Goal: Task Accomplishment & Management: Use online tool/utility

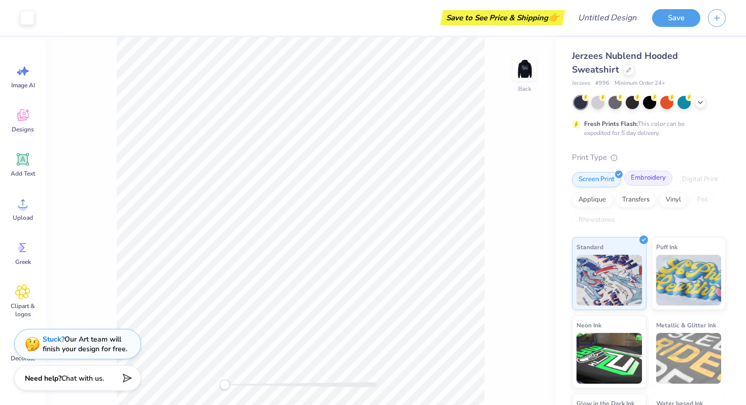
click at [660, 179] on div "Embroidery" at bounding box center [648, 178] width 48 height 15
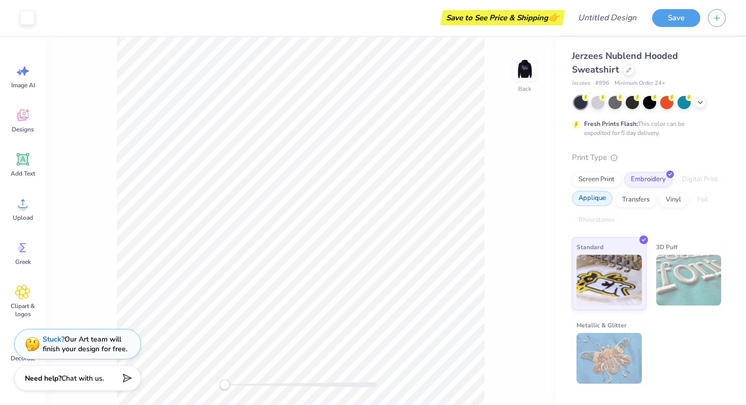
click at [588, 200] on div "Applique" at bounding box center [592, 198] width 41 height 15
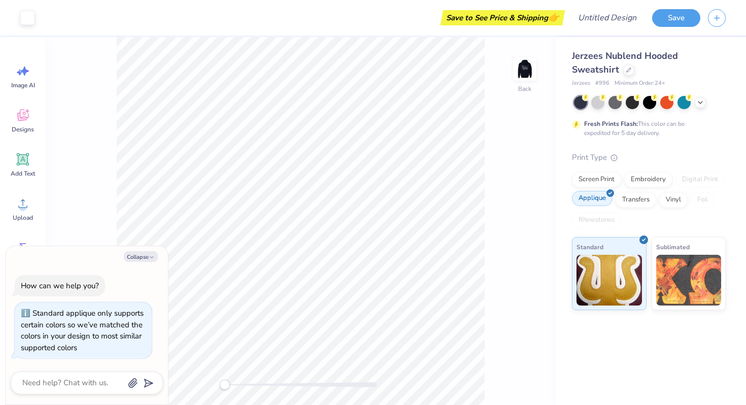
click at [610, 203] on div "Applique" at bounding box center [592, 198] width 41 height 15
click at [636, 200] on div "Transfers" at bounding box center [636, 198] width 41 height 15
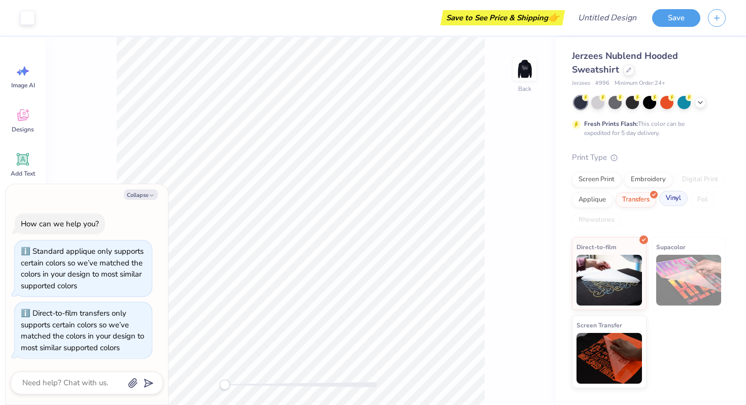
click at [670, 202] on div "Vinyl" at bounding box center [674, 198] width 28 height 15
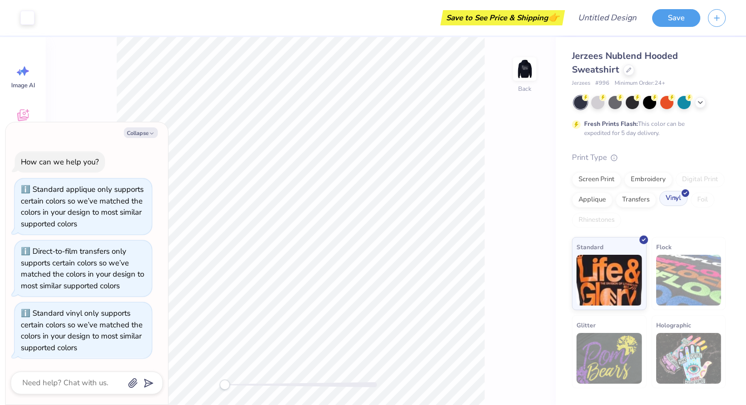
type textarea "x"
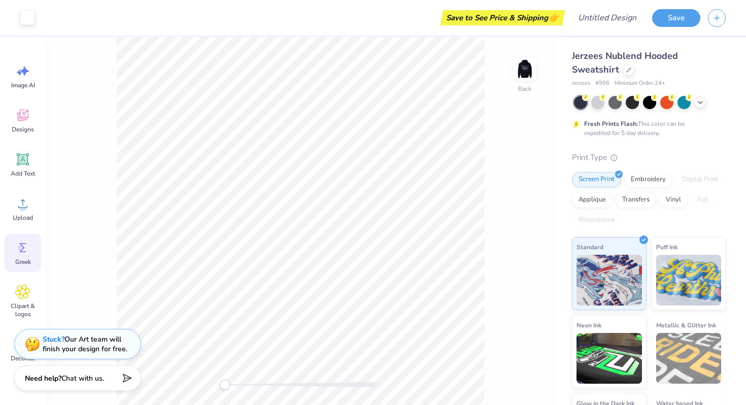
click at [33, 258] on div "Greek" at bounding box center [23, 253] width 37 height 38
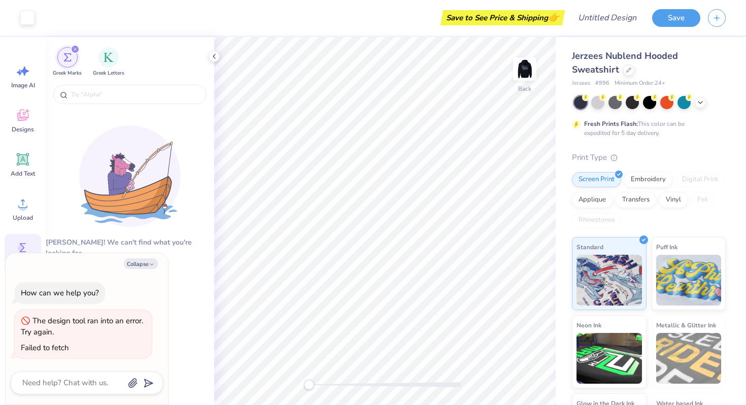
click at [21, 311] on div "The design tool ran into an error. Try again. Failed to fetch" at bounding box center [83, 334] width 137 height 49
click at [148, 264] on button "Collapse" at bounding box center [141, 263] width 34 height 11
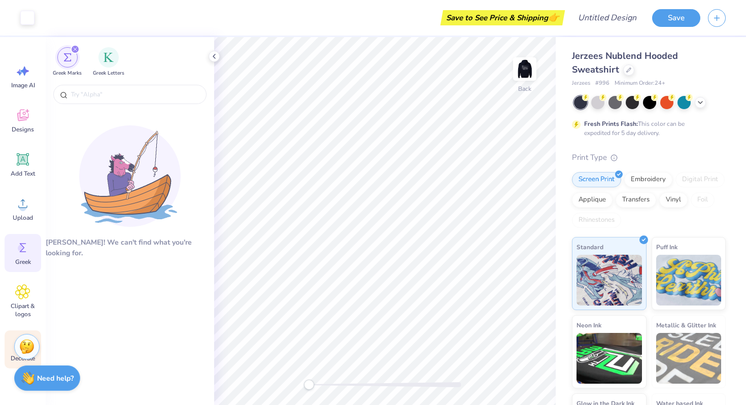
click at [9, 349] on div "Decorate" at bounding box center [23, 350] width 37 height 38
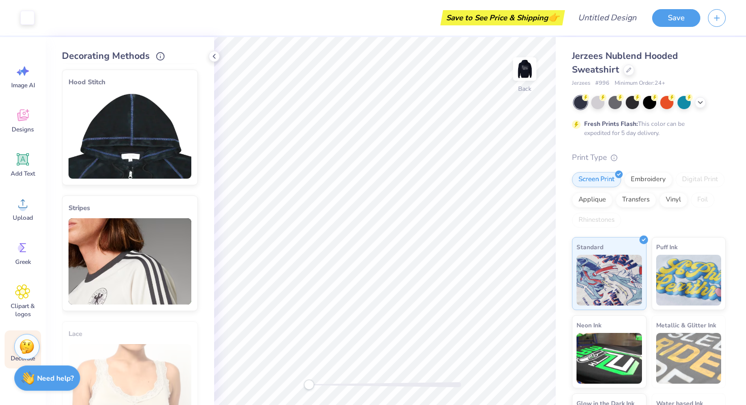
scroll to position [128, 0]
click at [160, 147] on img at bounding box center [130, 135] width 123 height 86
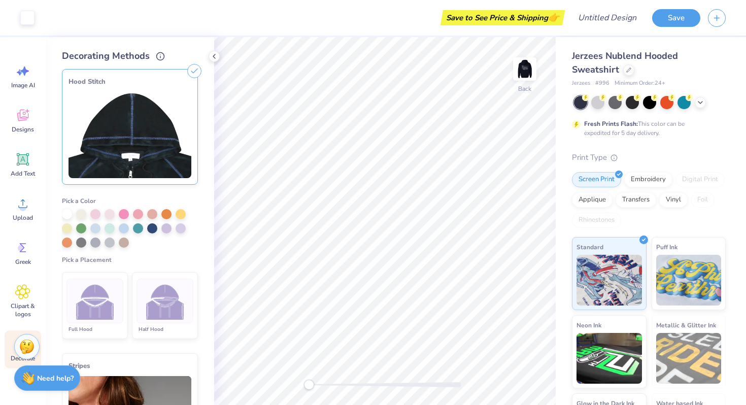
click at [114, 304] on div at bounding box center [95, 301] width 57 height 45
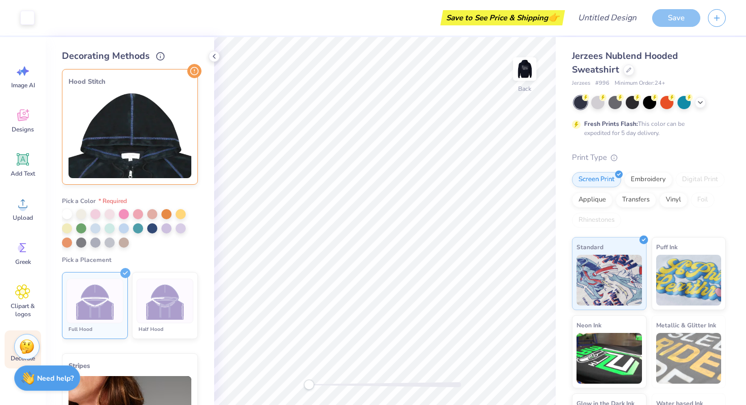
click at [161, 302] on img at bounding box center [165, 301] width 38 height 38
click at [95, 293] on img at bounding box center [95, 301] width 38 height 38
click at [65, 213] on div at bounding box center [67, 213] width 10 height 10
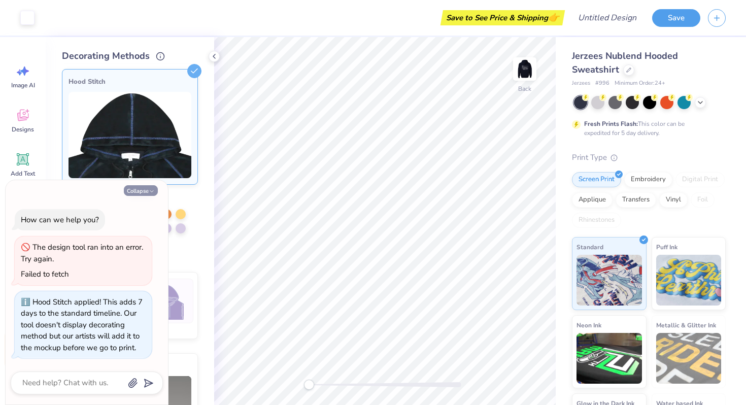
click at [144, 186] on button "Collapse" at bounding box center [141, 190] width 34 height 11
type textarea "x"
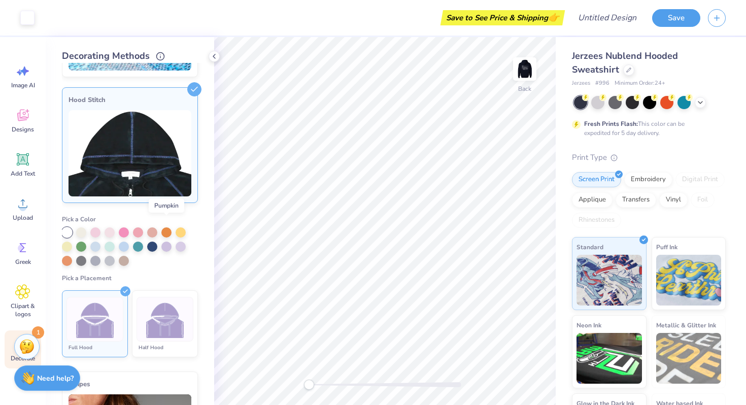
scroll to position [120, 0]
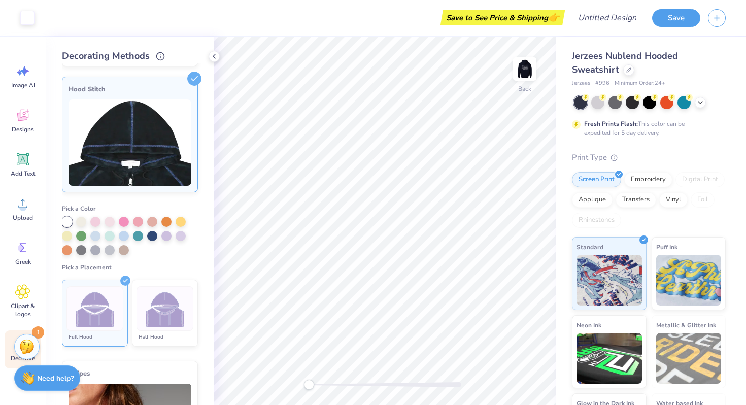
click at [171, 314] on img at bounding box center [165, 309] width 38 height 38
click at [216, 55] on icon at bounding box center [214, 56] width 8 height 8
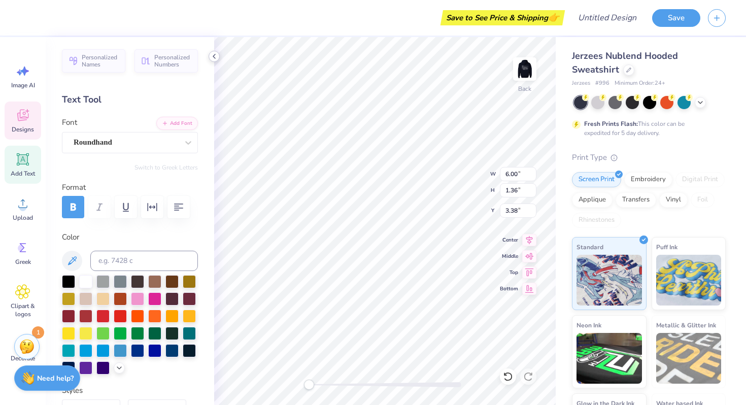
scroll to position [0, 0]
type textarea "Alphi"
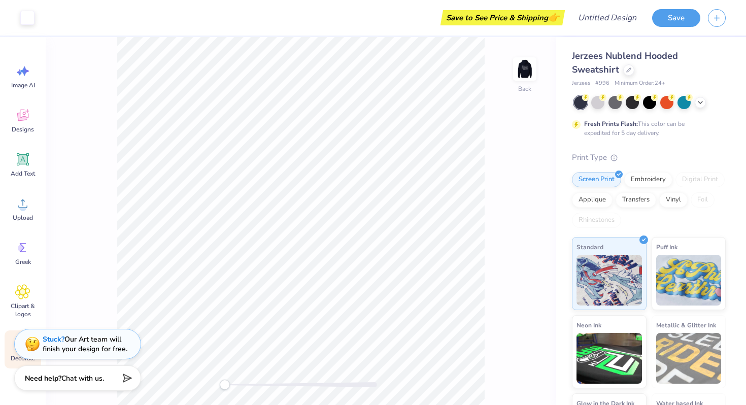
click at [14, 351] on div "Decorate" at bounding box center [23, 350] width 37 height 38
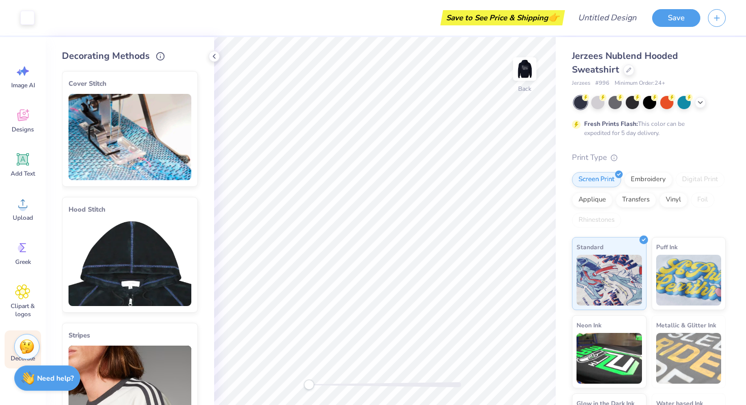
click at [109, 251] on img at bounding box center [130, 263] width 123 height 86
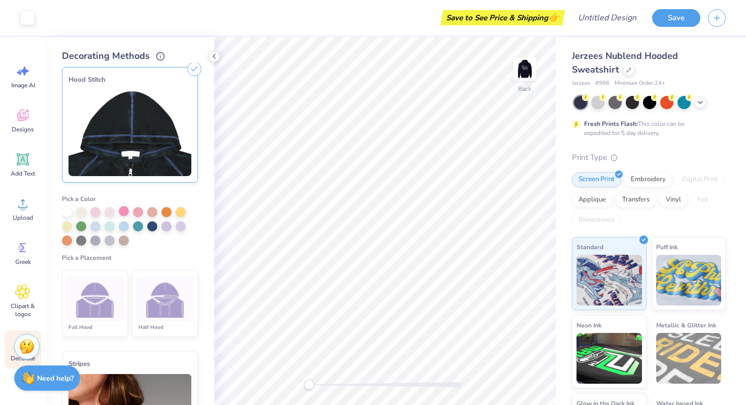
scroll to position [136, 0]
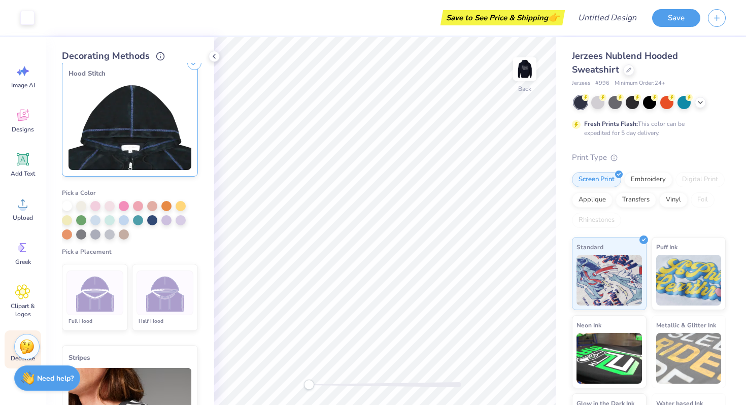
click at [166, 320] on div "Half Hood" at bounding box center [165, 321] width 57 height 8
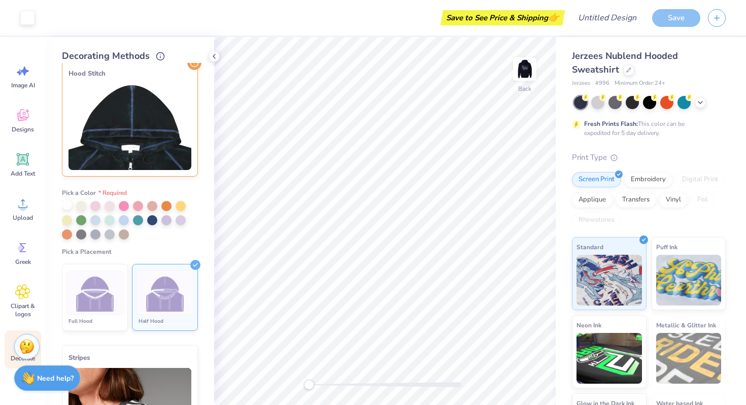
click at [70, 204] on div at bounding box center [67, 205] width 10 height 10
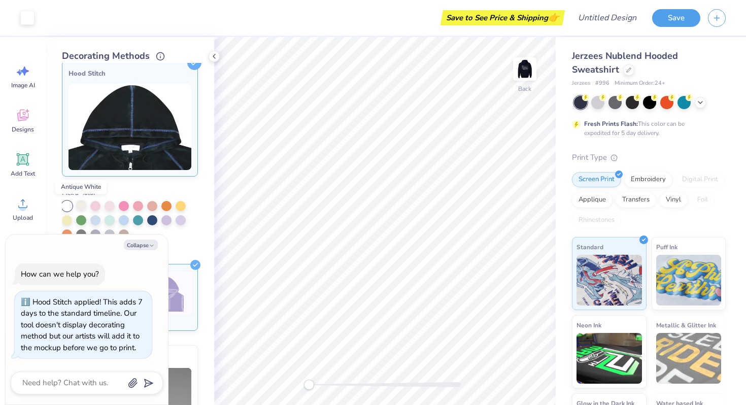
click at [80, 205] on div at bounding box center [81, 205] width 10 height 10
click at [66, 208] on div at bounding box center [67, 205] width 10 height 10
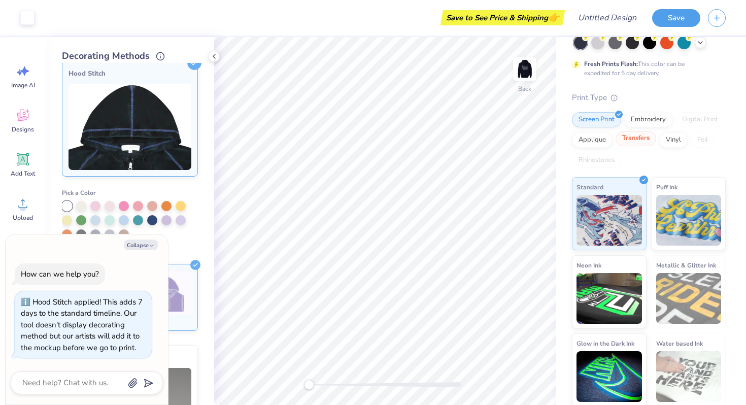
scroll to position [61, 0]
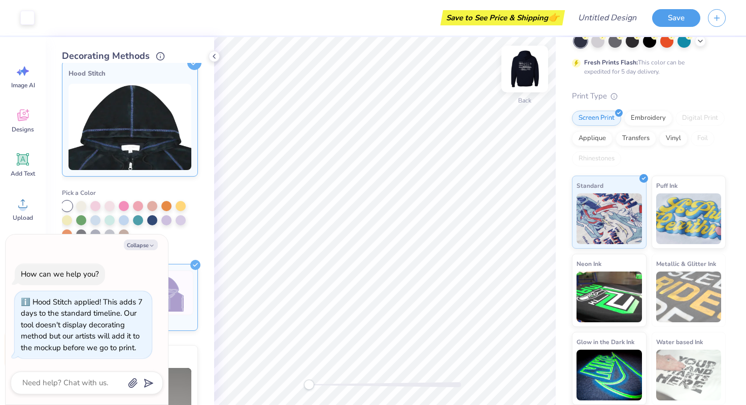
click at [531, 69] on img at bounding box center [525, 69] width 41 height 41
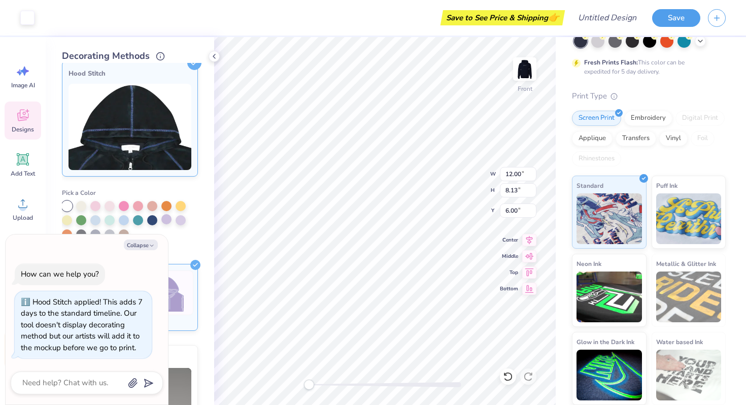
click at [166, 216] on div at bounding box center [166, 219] width 10 height 10
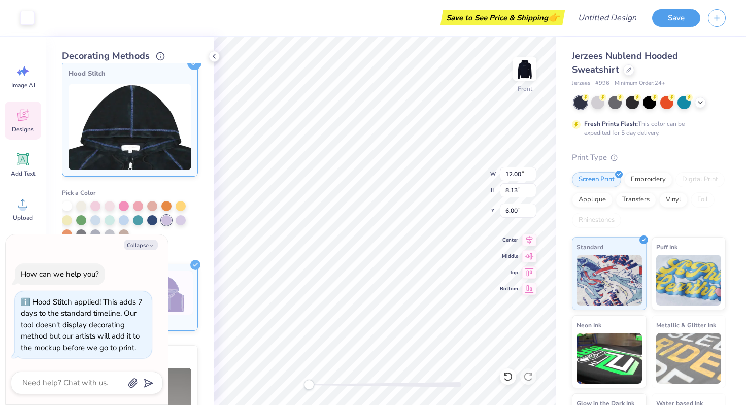
click at [639, 109] on div "Fresh Prints Flash: This color can be expedited for 5 day delivery." at bounding box center [649, 117] width 154 height 42
click at [148, 248] on button "Collapse" at bounding box center [141, 245] width 34 height 11
type textarea "x"
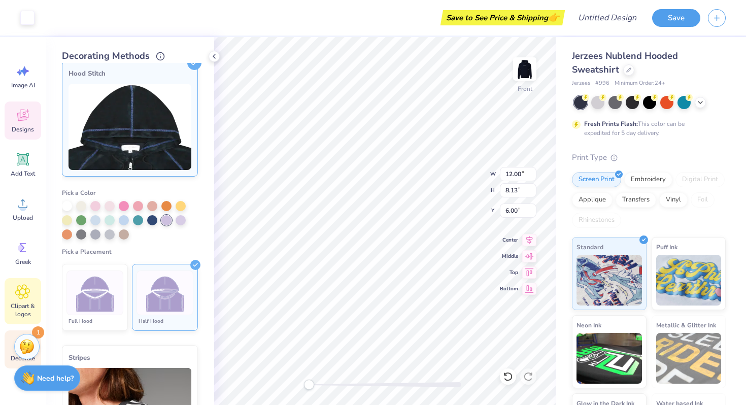
click at [17, 298] on icon at bounding box center [22, 291] width 15 height 15
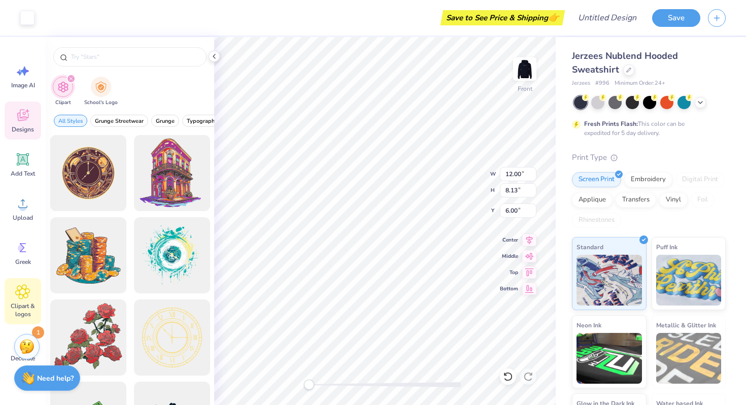
click at [25, 131] on span "Designs" at bounding box center [23, 129] width 22 height 8
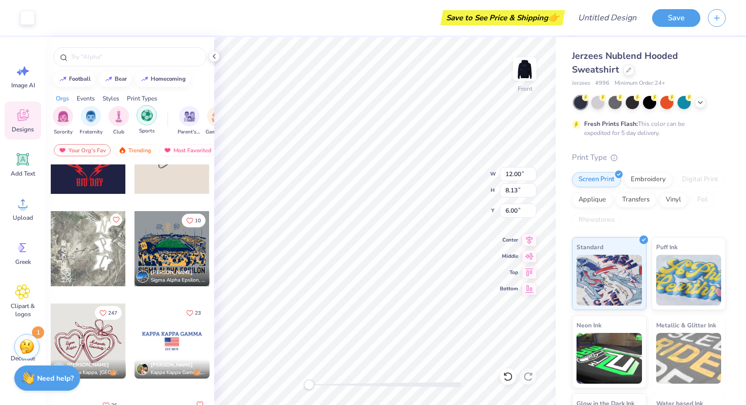
scroll to position [0, 13]
click at [101, 120] on img "filter for Club" at bounding box center [105, 116] width 11 height 12
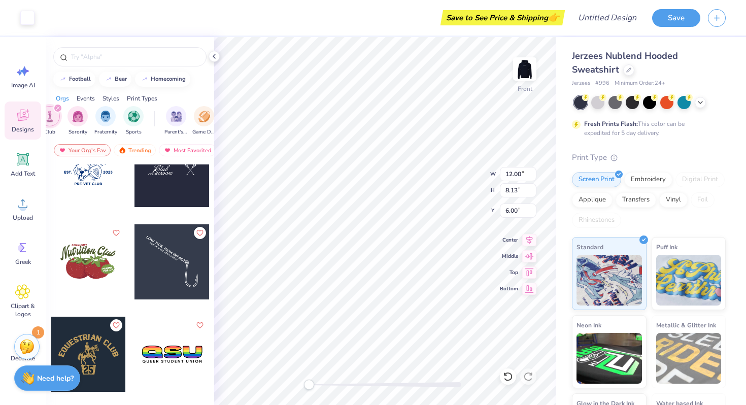
scroll to position [591, 0]
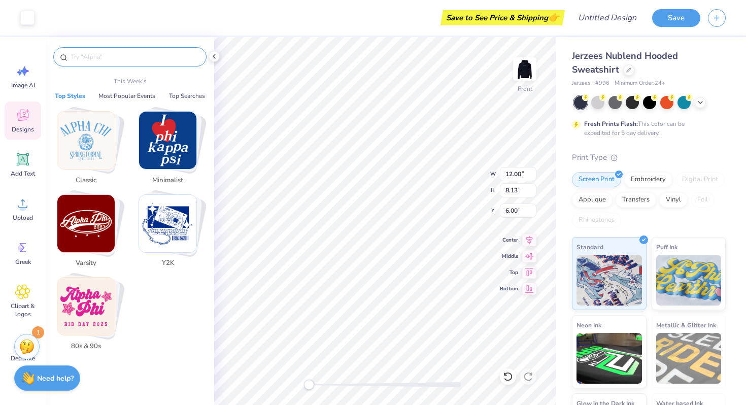
click at [121, 60] on input "text" at bounding box center [135, 57] width 130 height 10
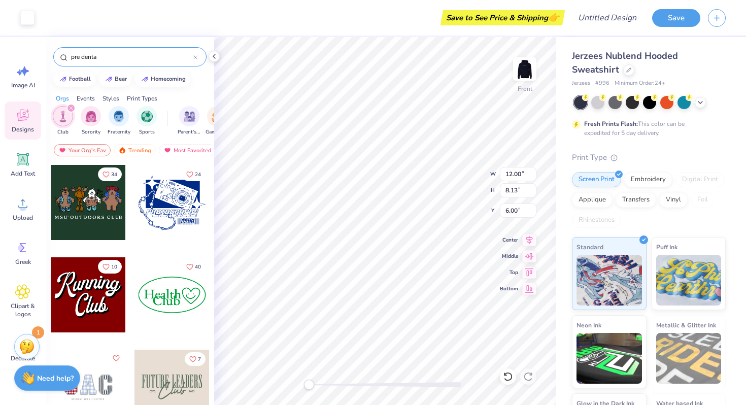
type input "pre denta"
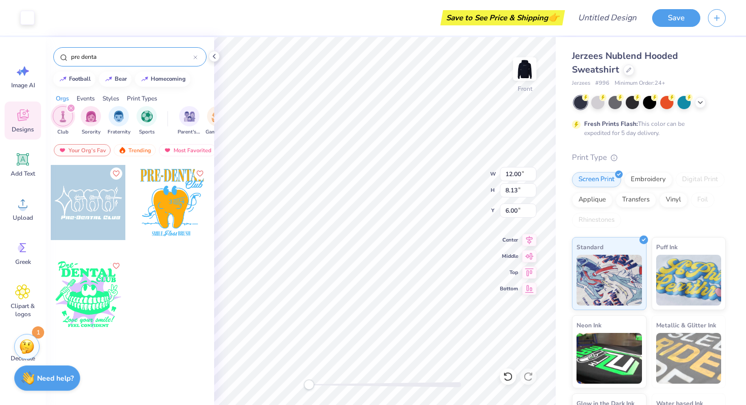
click at [196, 57] on icon at bounding box center [195, 57] width 4 height 4
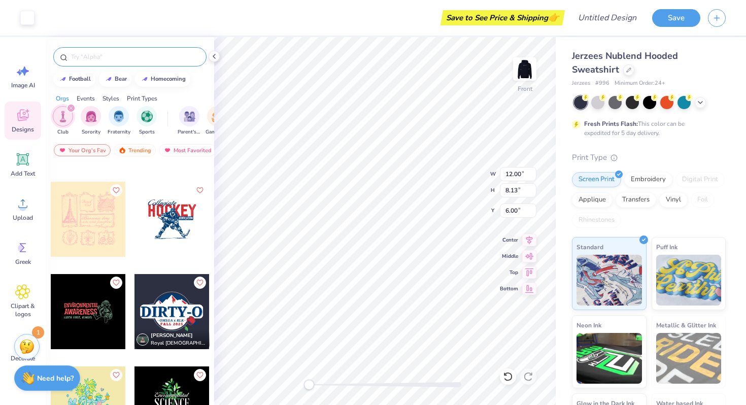
scroll to position [2971, 0]
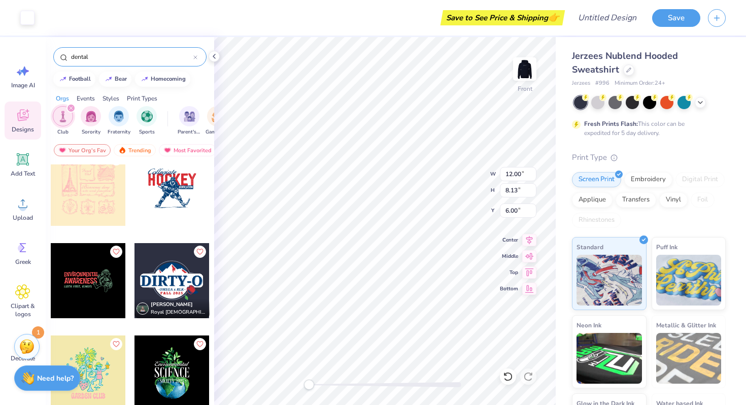
type input "dental"
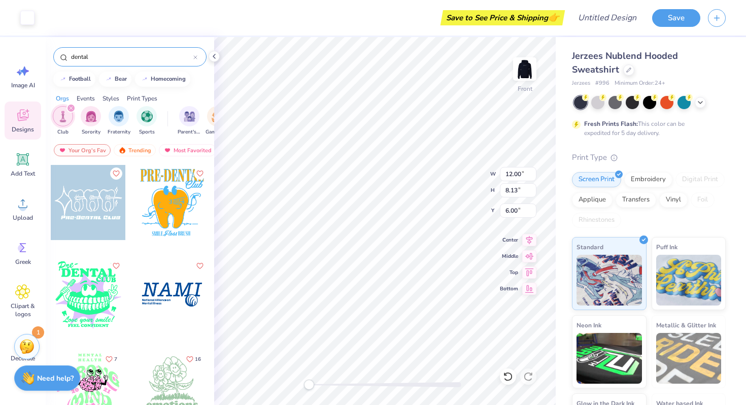
click at [131, 346] on div "7 16" at bounding box center [130, 303] width 160 height 276
click at [107, 53] on input "dental" at bounding box center [131, 57] width 123 height 10
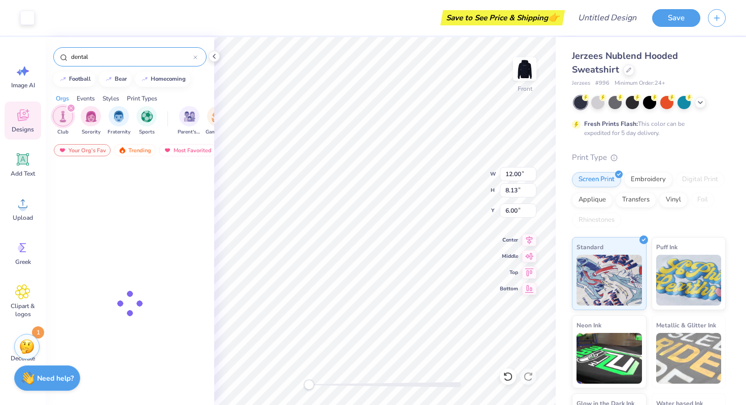
click at [107, 53] on input "dental" at bounding box center [131, 57] width 123 height 10
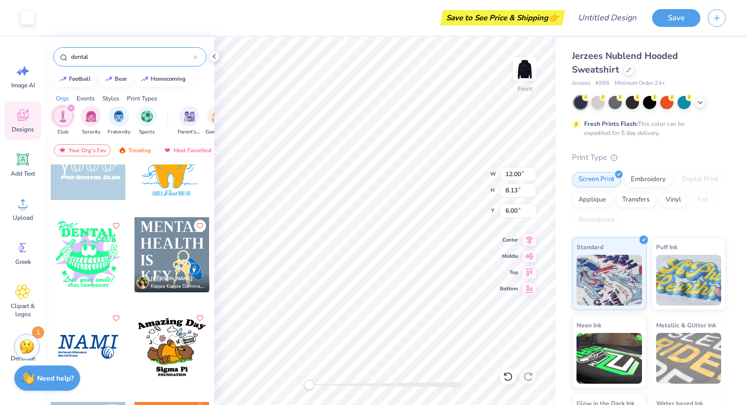
scroll to position [0, 0]
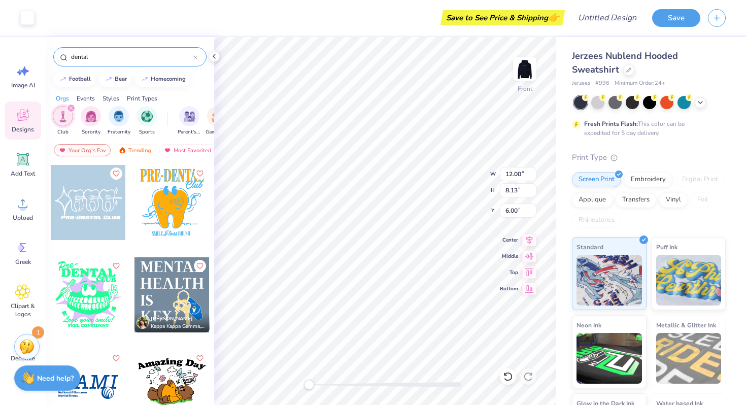
click at [102, 212] on div at bounding box center [88, 202] width 75 height 75
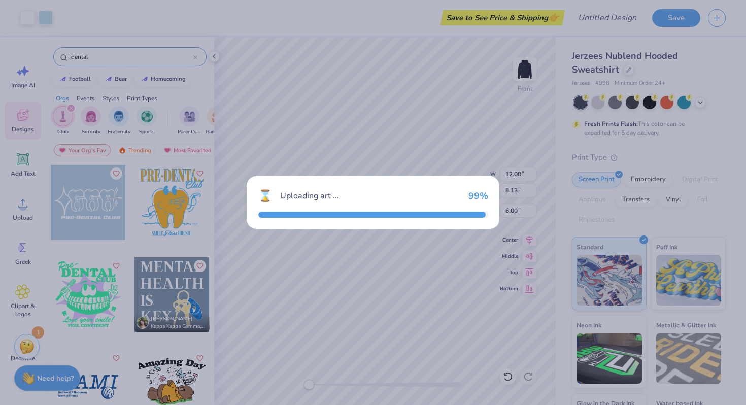
type input "6.25"
type input "3.17"
type input "14.17"
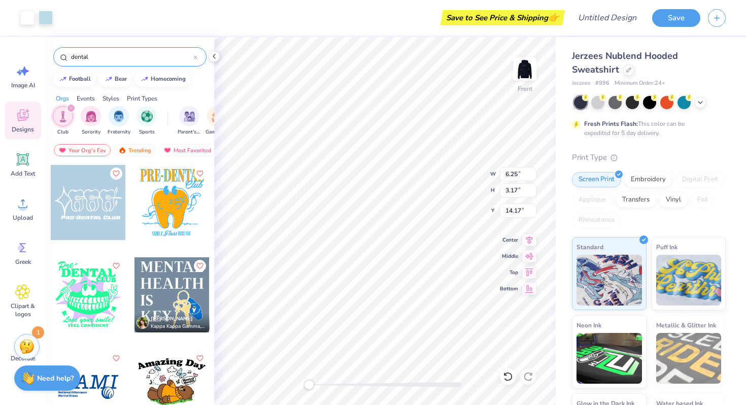
type input "12.00"
type input "8.13"
type input "5.99"
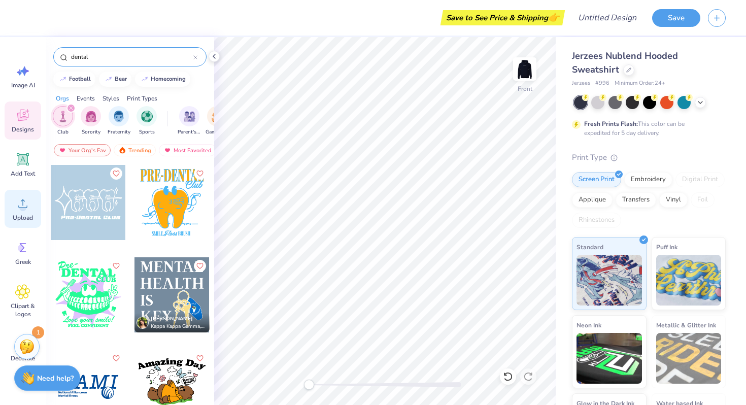
click at [22, 199] on icon at bounding box center [22, 203] width 15 height 15
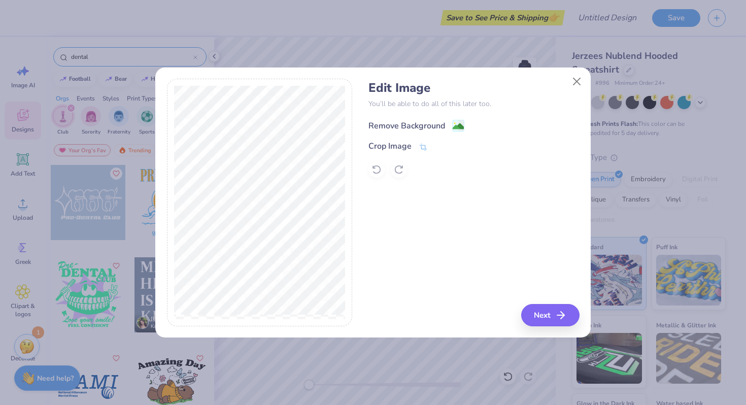
click at [459, 125] on image at bounding box center [458, 126] width 11 height 11
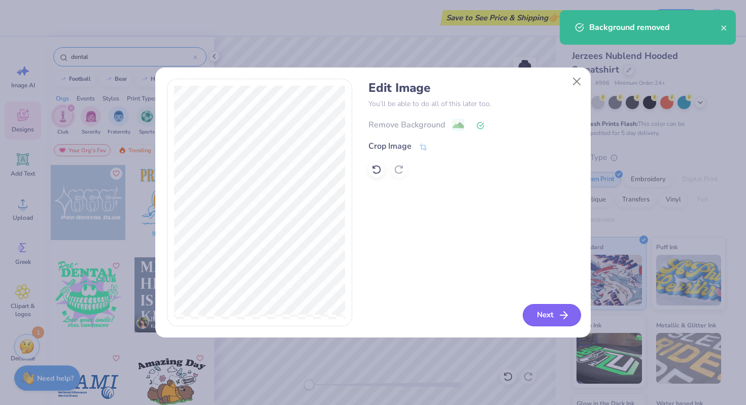
click at [554, 320] on button "Next" at bounding box center [552, 315] width 58 height 22
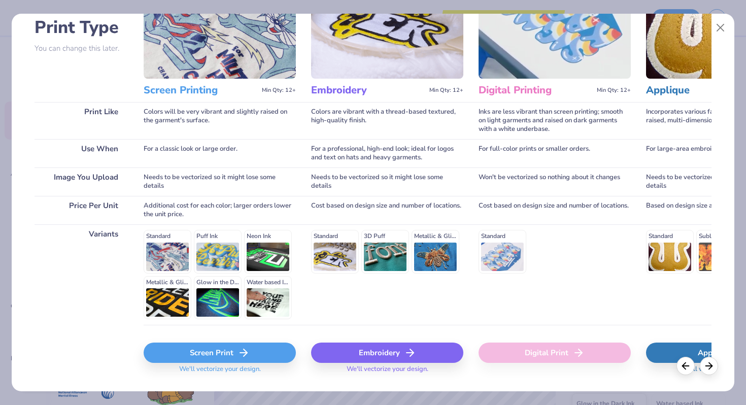
scroll to position [77, 0]
click at [182, 250] on div "Standard Puff Ink Neon Ink Metallic & Glitter Ink Glow in the Dark Ink Water ba…" at bounding box center [220, 273] width 152 height 89
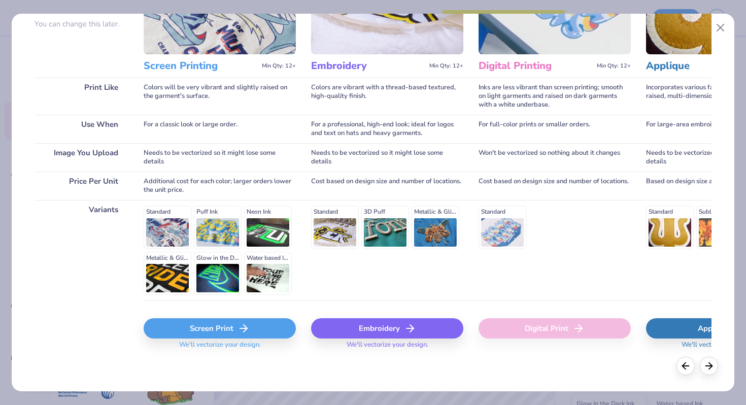
click at [231, 326] on div "Screen Print" at bounding box center [220, 328] width 152 height 20
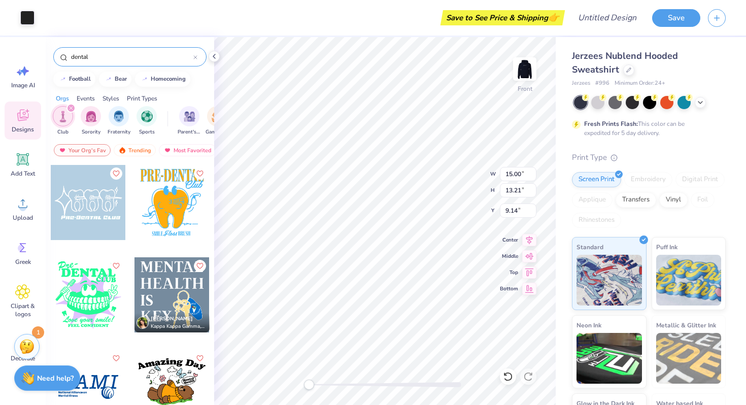
click at [25, 121] on icon at bounding box center [22, 115] width 15 height 15
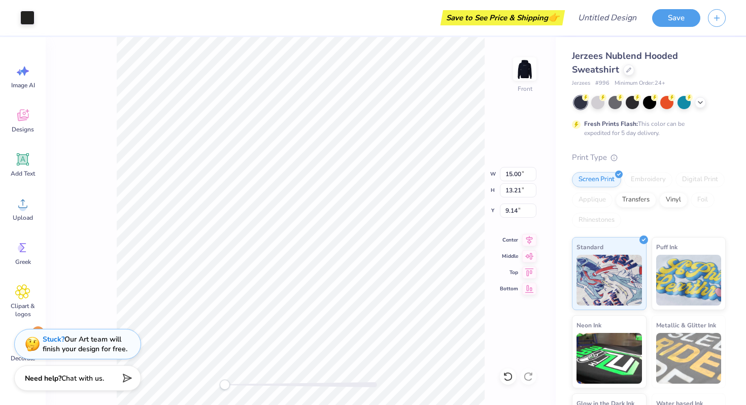
scroll to position [61, 0]
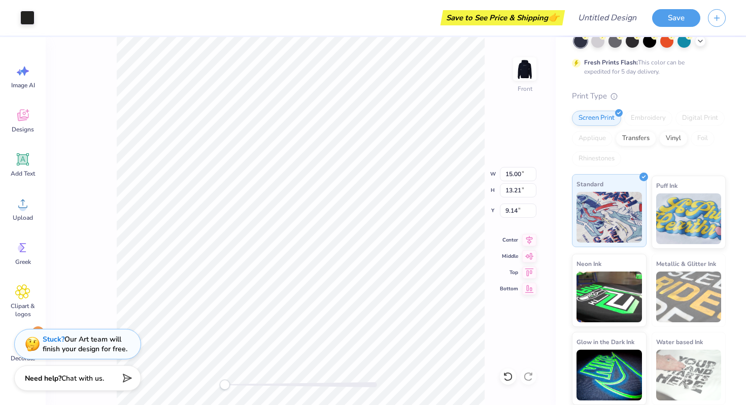
click at [619, 219] on img at bounding box center [609, 217] width 65 height 51
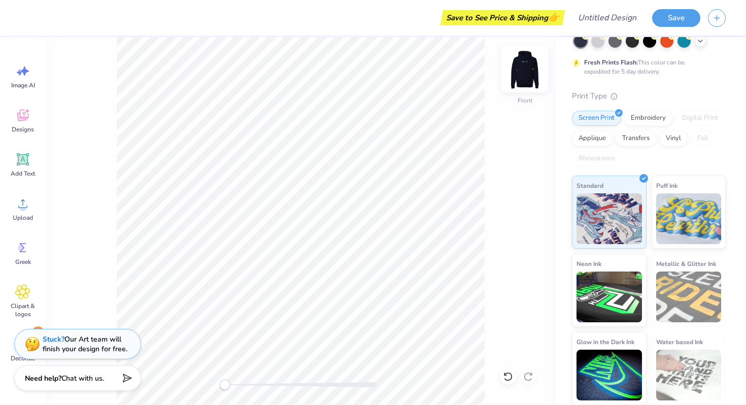
click at [531, 64] on img at bounding box center [525, 69] width 41 height 41
